Goal: Check status: Check status

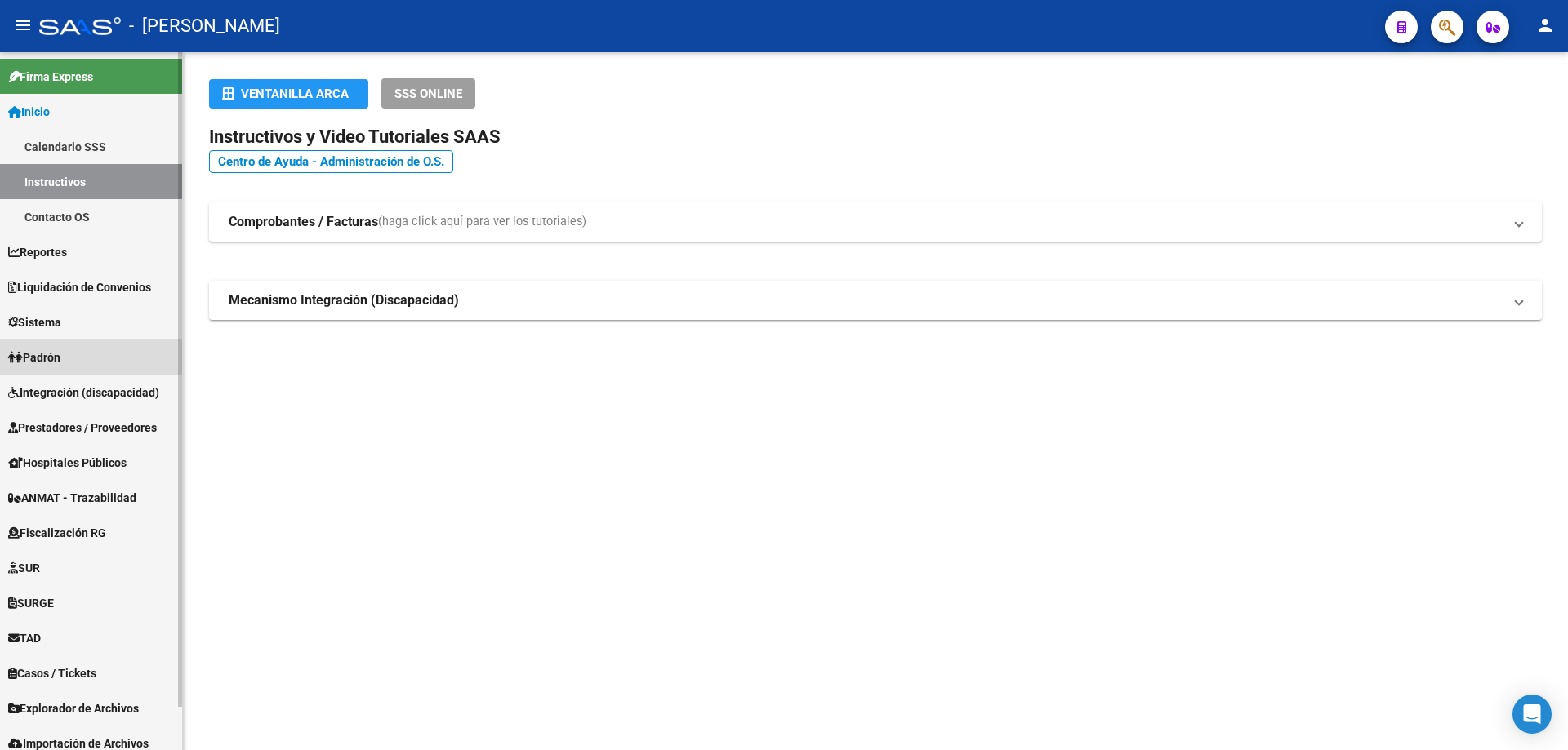
click at [51, 354] on span "Padrón" at bounding box center [34, 358] width 52 height 18
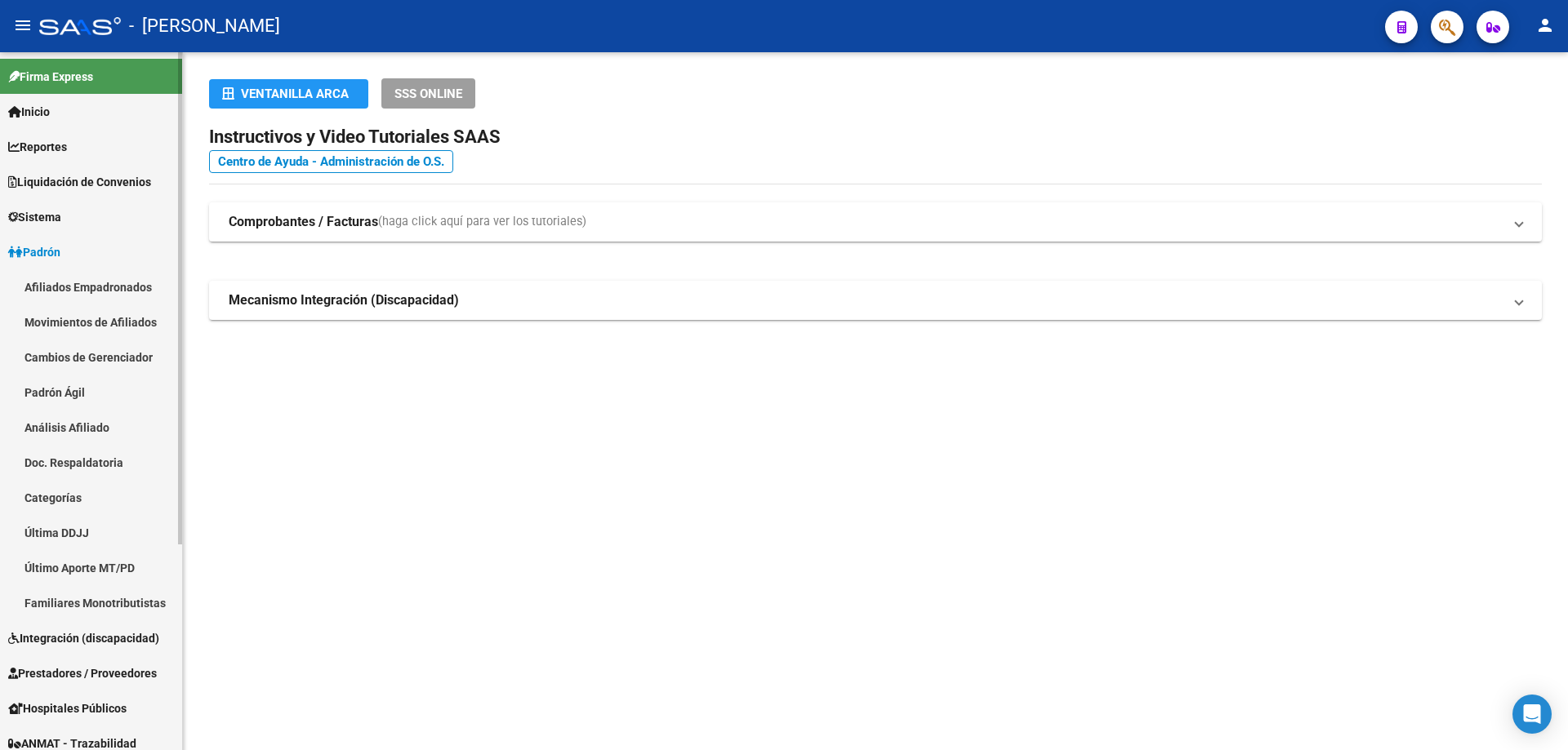
click at [76, 391] on link "Padrón Ágil" at bounding box center [91, 391] width 182 height 35
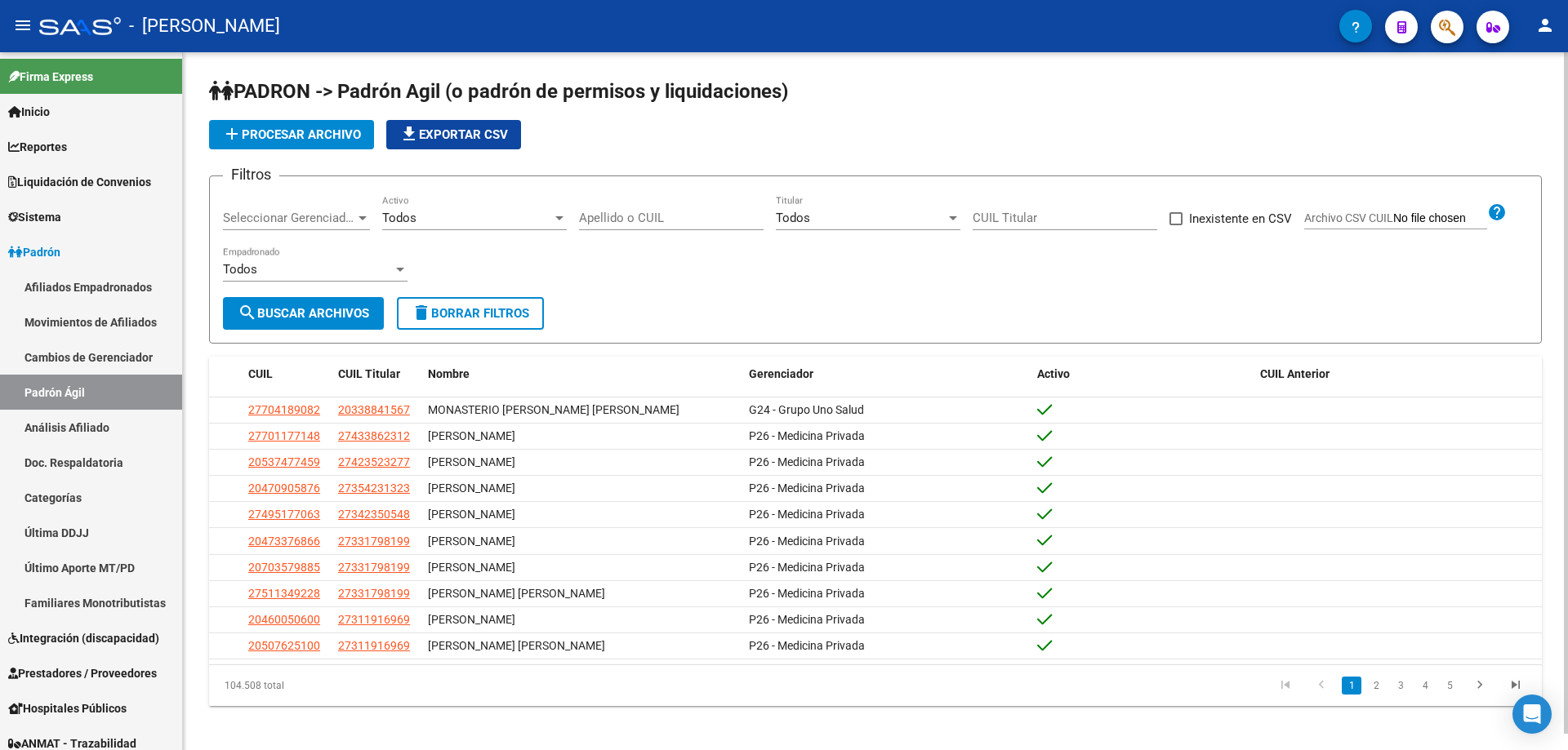
click at [1036, 208] on div "CUIL Titular" at bounding box center [1065, 212] width 185 height 35
click at [1037, 215] on input "CUIL Titular" at bounding box center [1065, 218] width 185 height 15
paste input "46-429725"
type input "4"
paste input "46-429725"
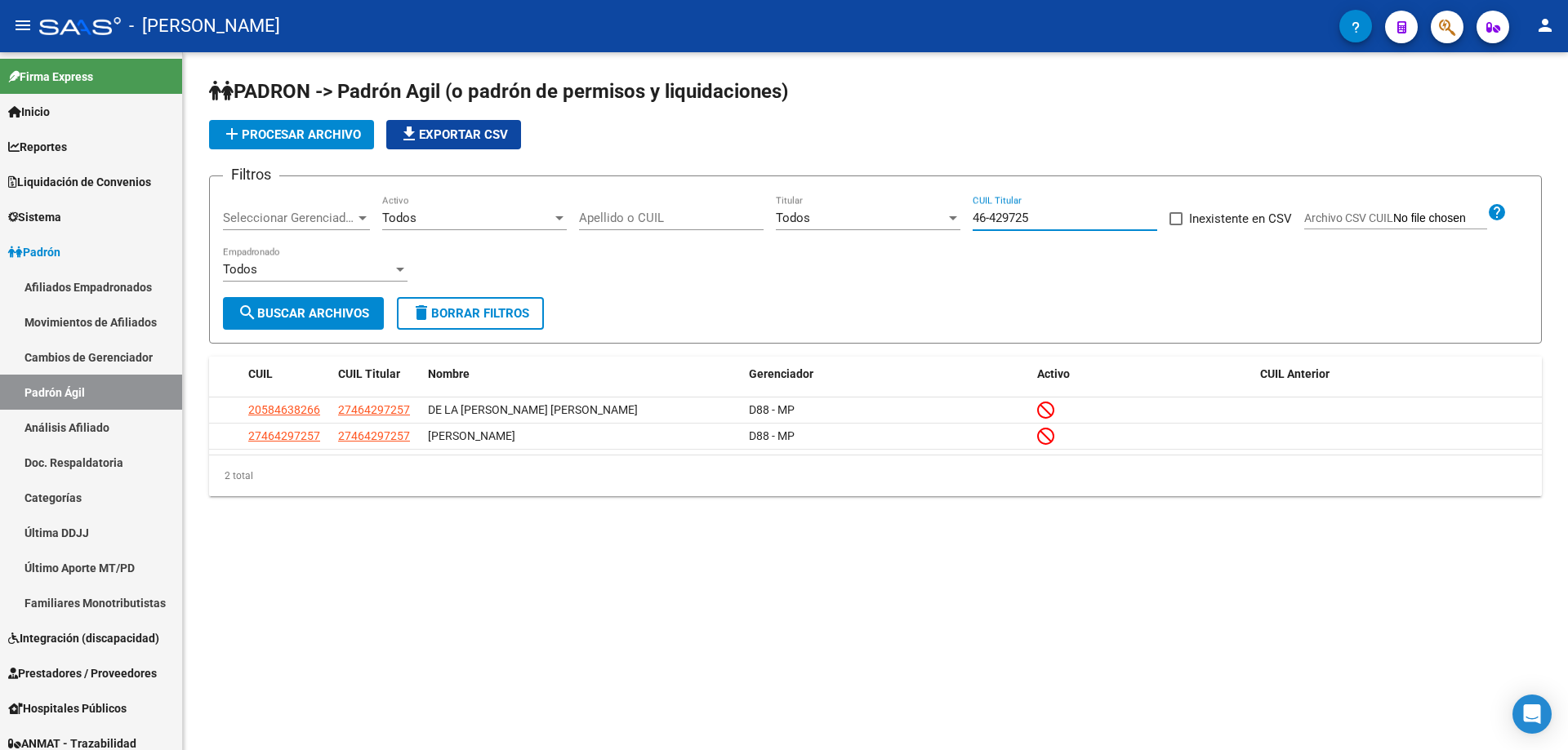
click at [989, 217] on input "46-429725" at bounding box center [1065, 218] width 185 height 15
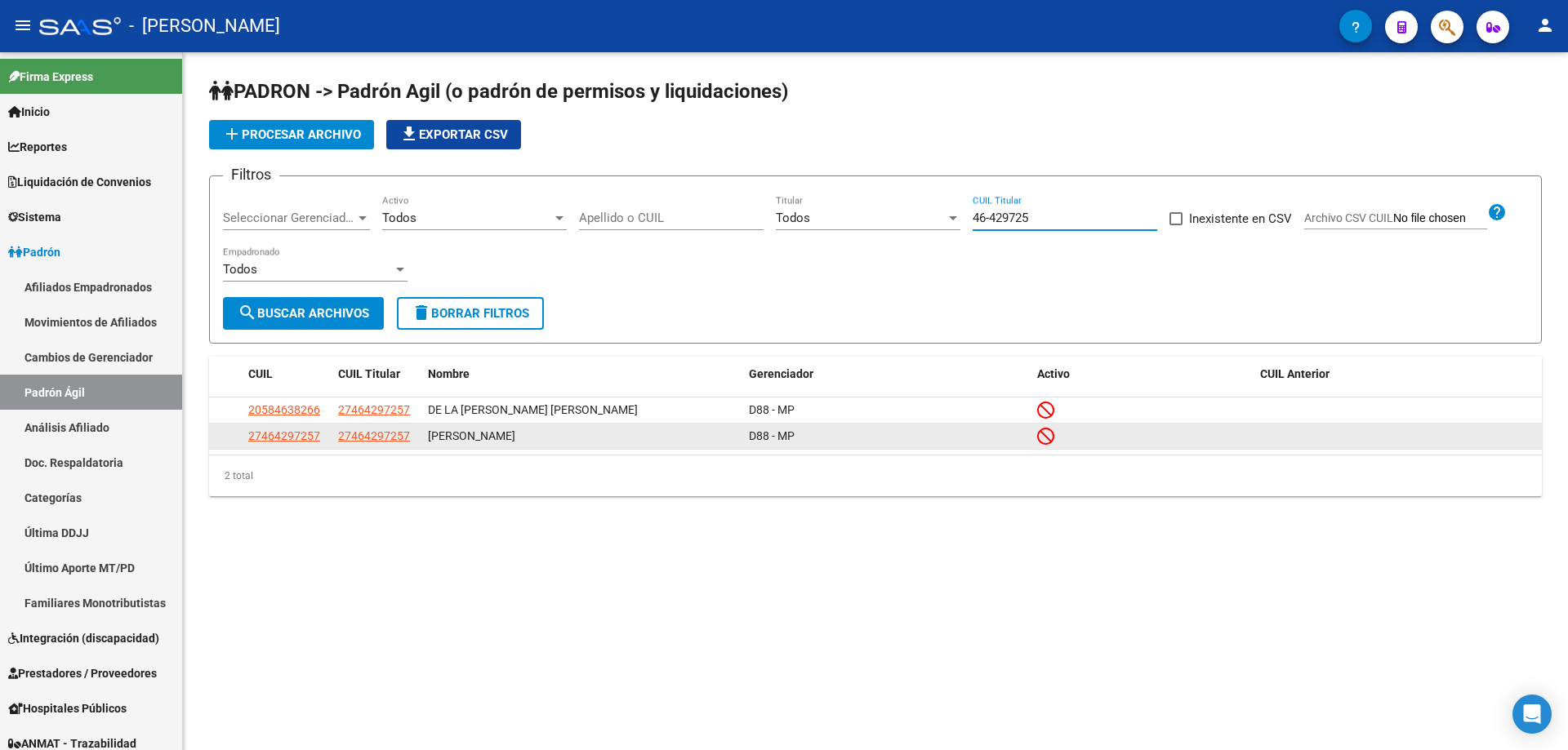
type input "46-429725"
click at [761, 449] on datatable-body-cell "D88 - MP" at bounding box center [886, 435] width 289 height 25
click at [284, 438] on span "27464297257" at bounding box center [285, 435] width 72 height 13
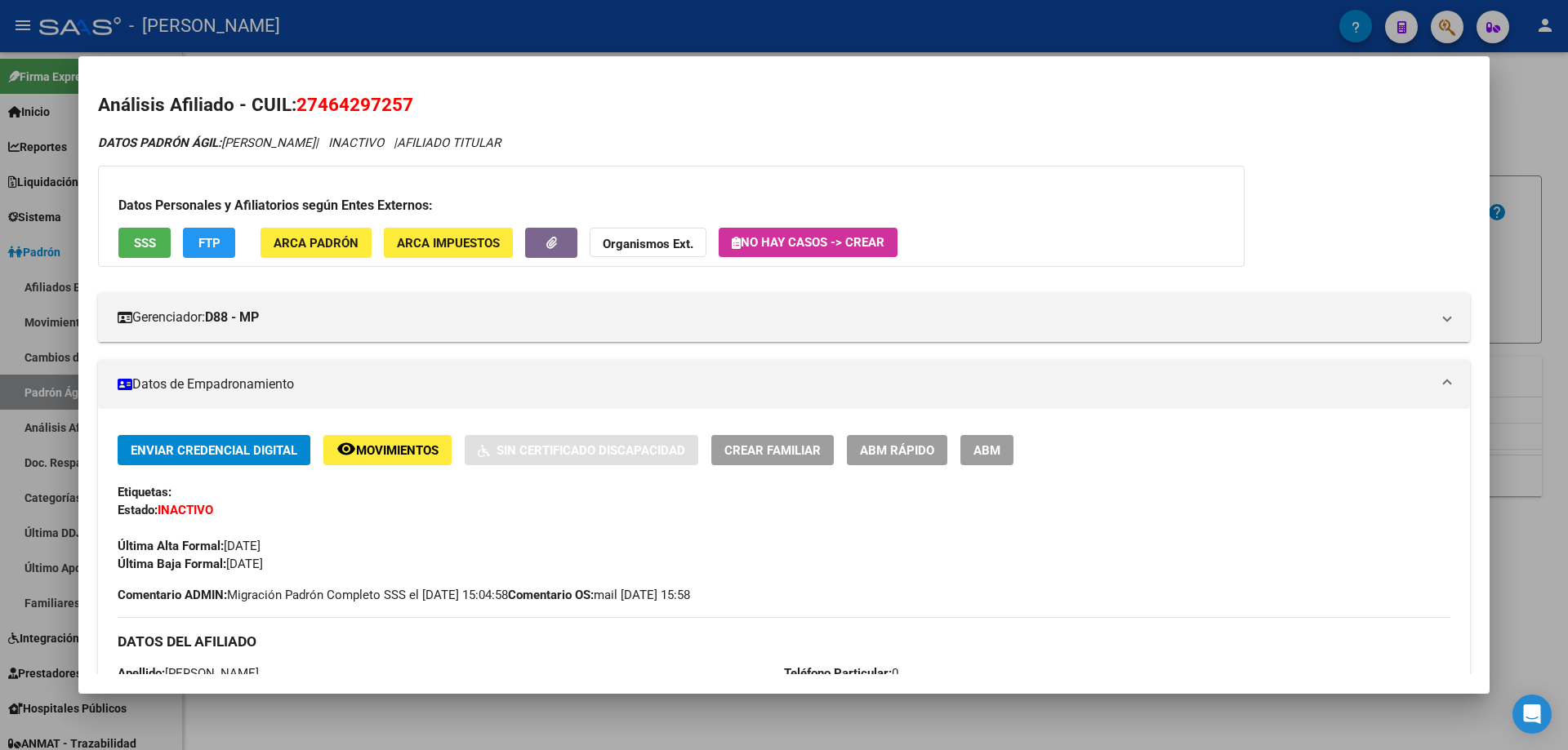
click at [1554, 132] on div at bounding box center [784, 375] width 1568 height 750
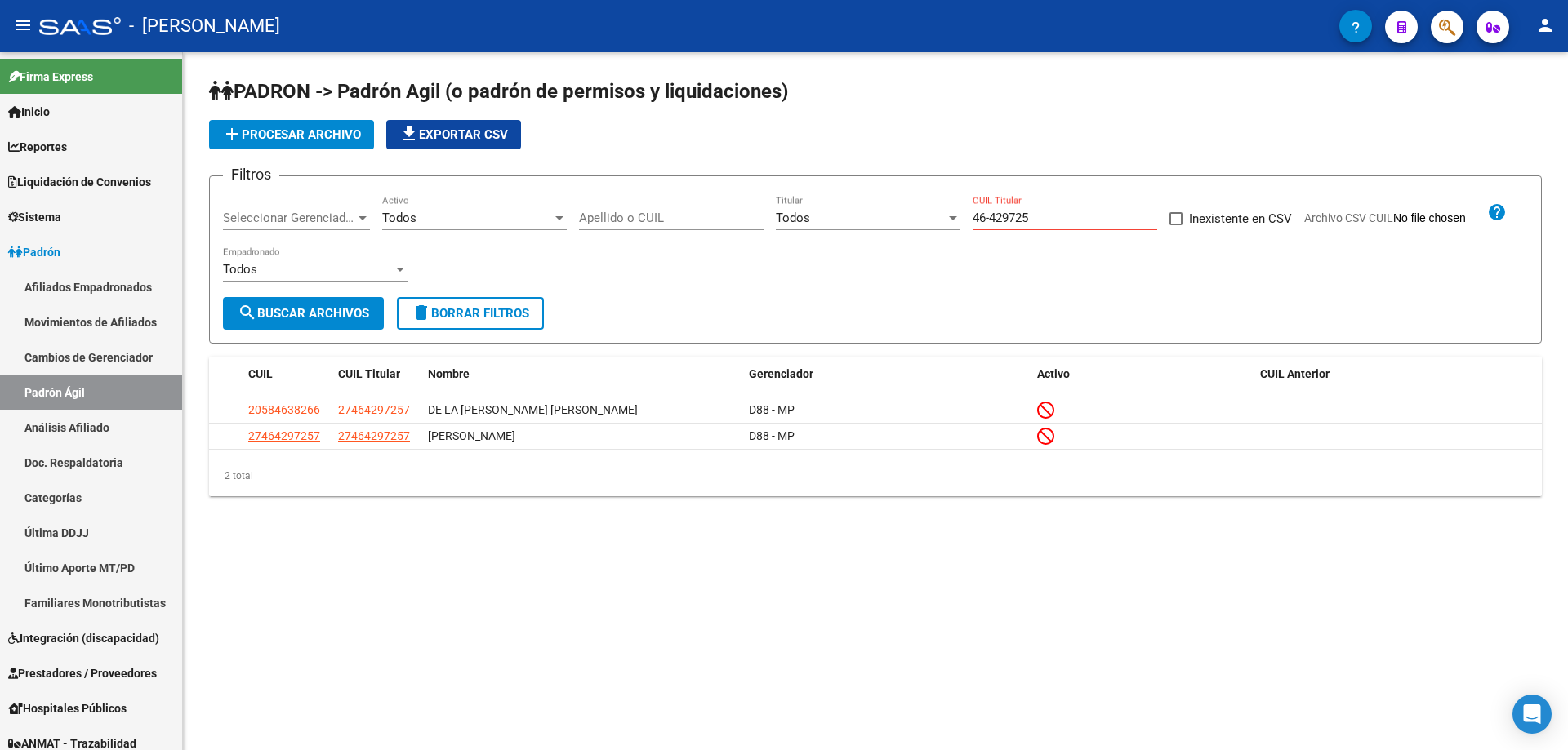
drag, startPoint x: 954, startPoint y: 231, endPoint x: 748, endPoint y: 228, distance: 206.0
click at [748, 228] on div "Filtros Seleccionar Gerenciador Seleccionar Gerenciador Todos Activo Apellido o…" at bounding box center [875, 244] width 1304 height 108
